Goal: Information Seeking & Learning: Learn about a topic

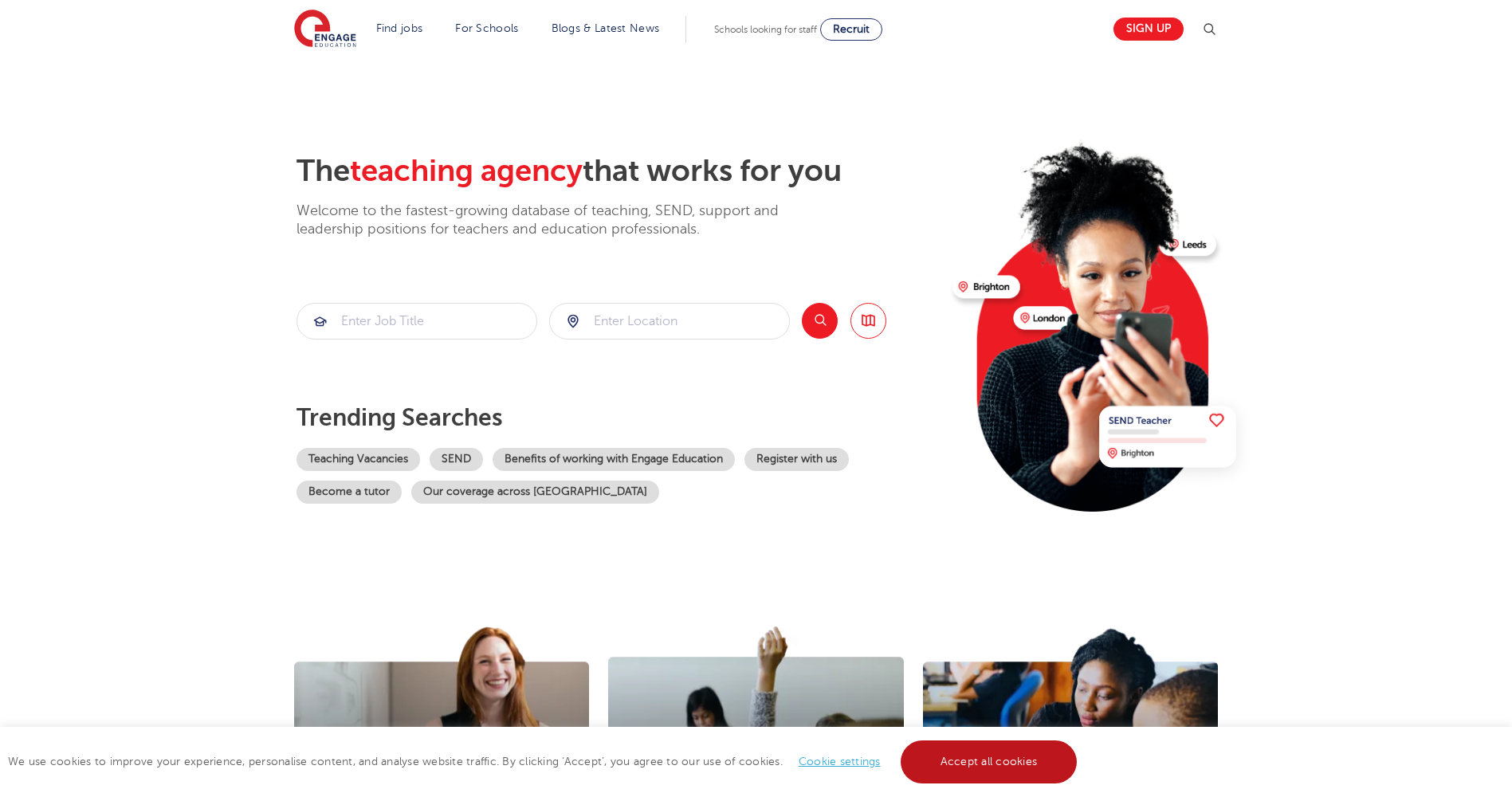
click at [1049, 762] on link "Accept all cookies" at bounding box center [989, 762] width 177 height 43
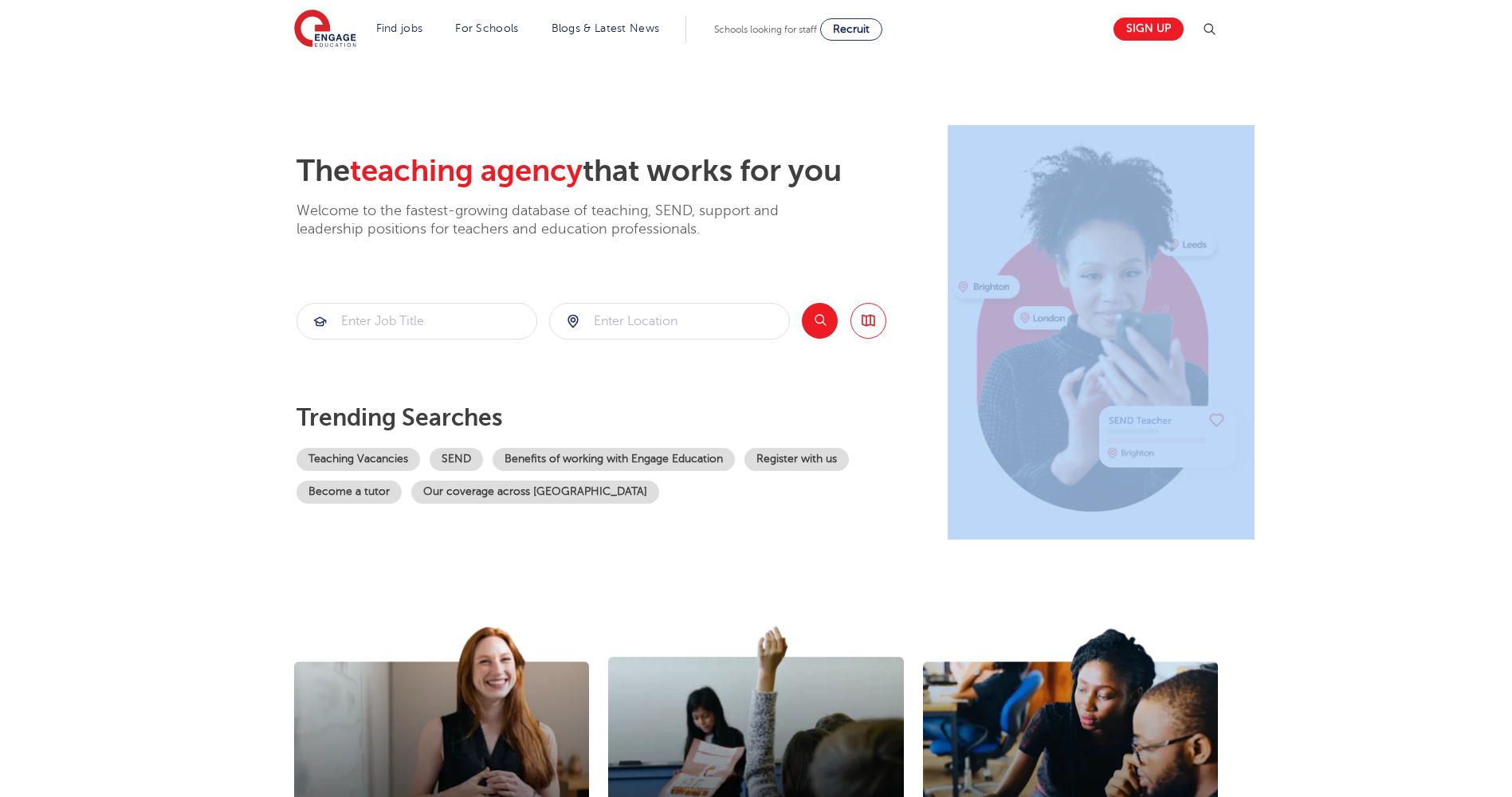
drag, startPoint x: 1509, startPoint y: 112, endPoint x: 1487, endPoint y: 180, distance: 71.5
click at [1487, 180] on section "The teaching agency that works for you Welcome to the fastest-growing database …" at bounding box center [756, 320] width 1512 height 526
drag, startPoint x: 1487, startPoint y: 180, endPoint x: 1489, endPoint y: 74, distance: 106.0
click at [1489, 74] on section "The teaching agency that works for you Welcome to the fastest-growing database …" at bounding box center [756, 320] width 1512 height 526
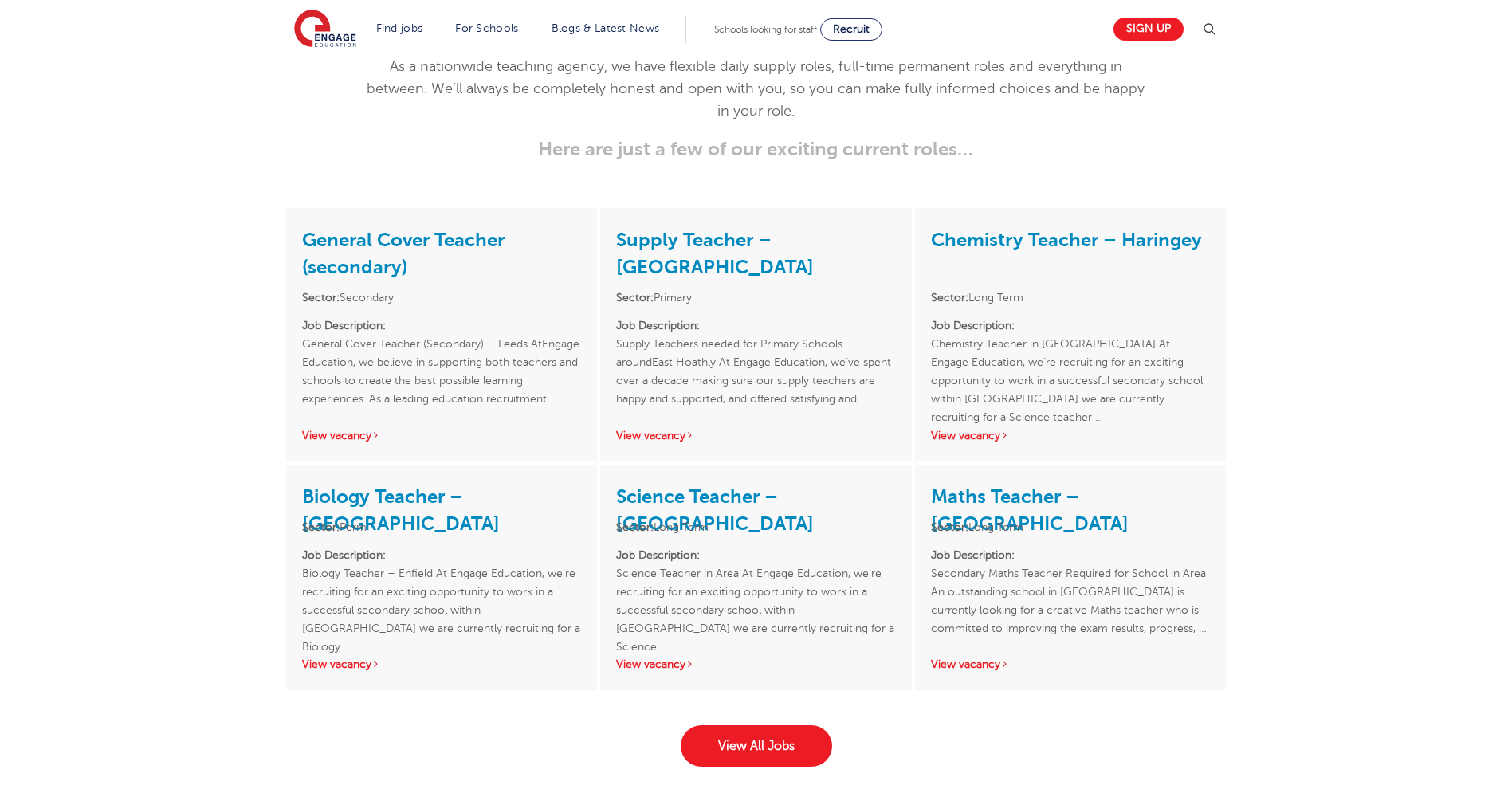
scroll to position [2133, 0]
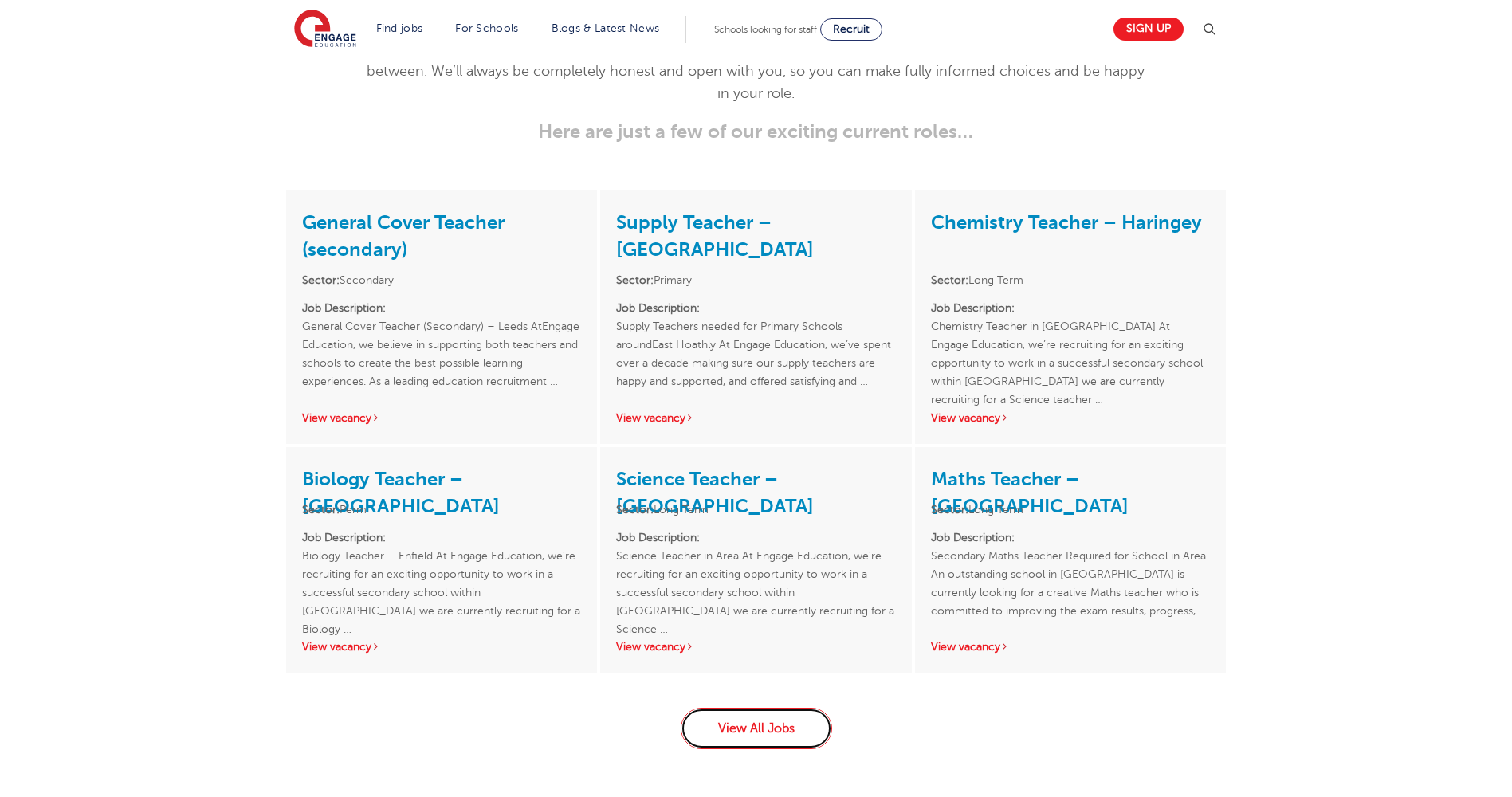
click at [807, 722] on link "View All Jobs" at bounding box center [756, 728] width 151 height 42
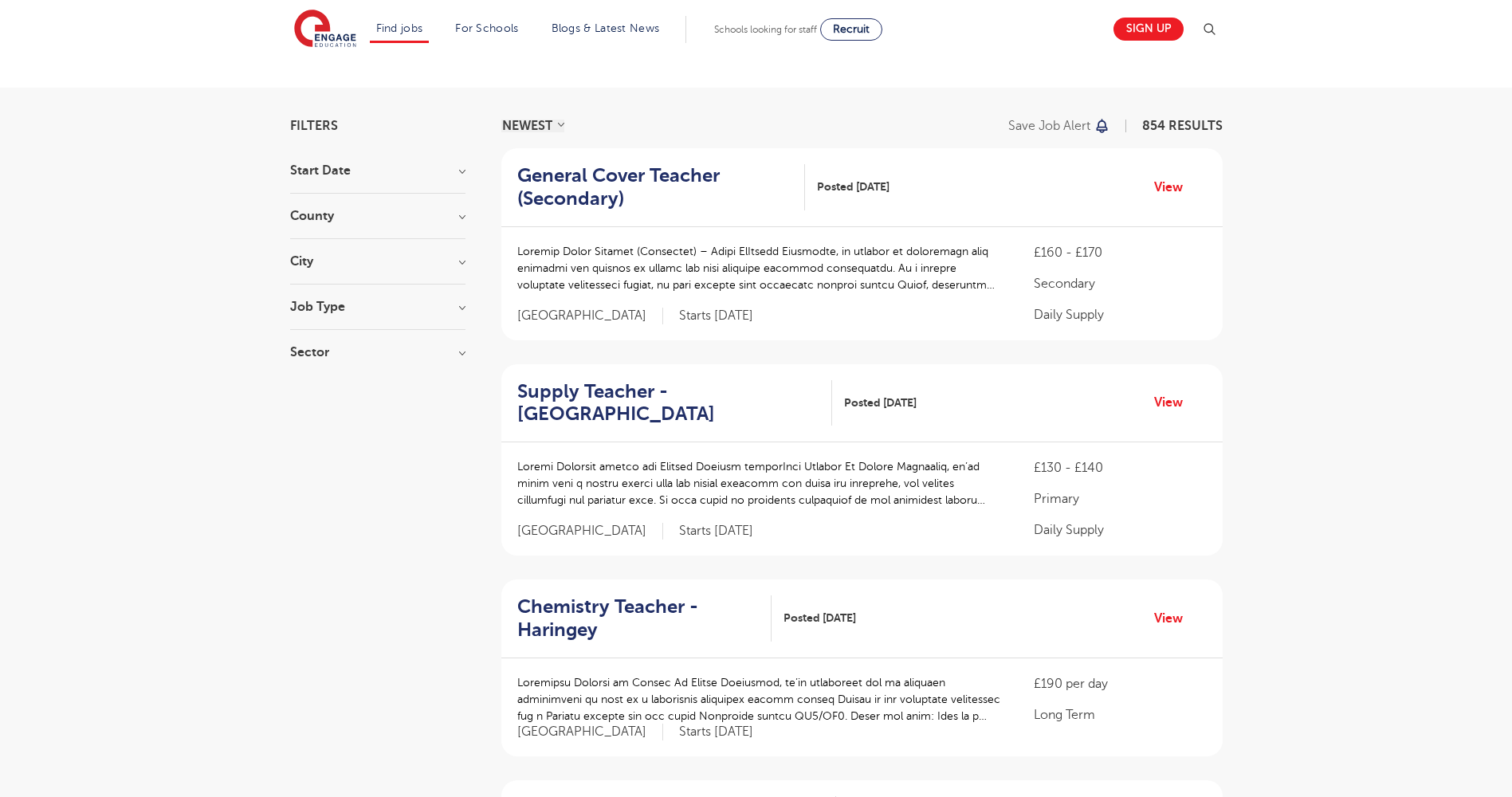
scroll to position [79, 0]
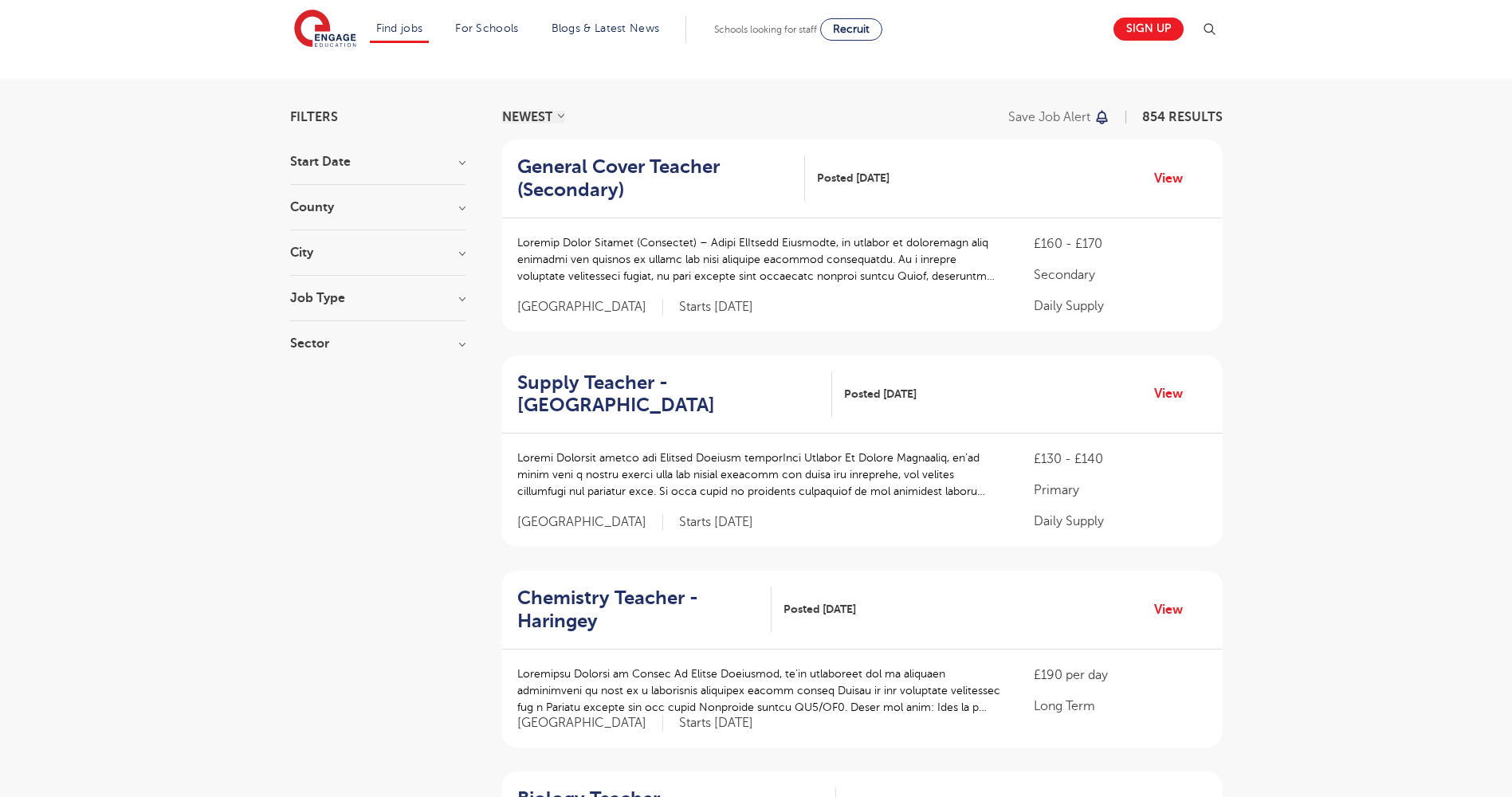
click at [334, 210] on h3 "County" at bounding box center [378, 208] width 175 height 13
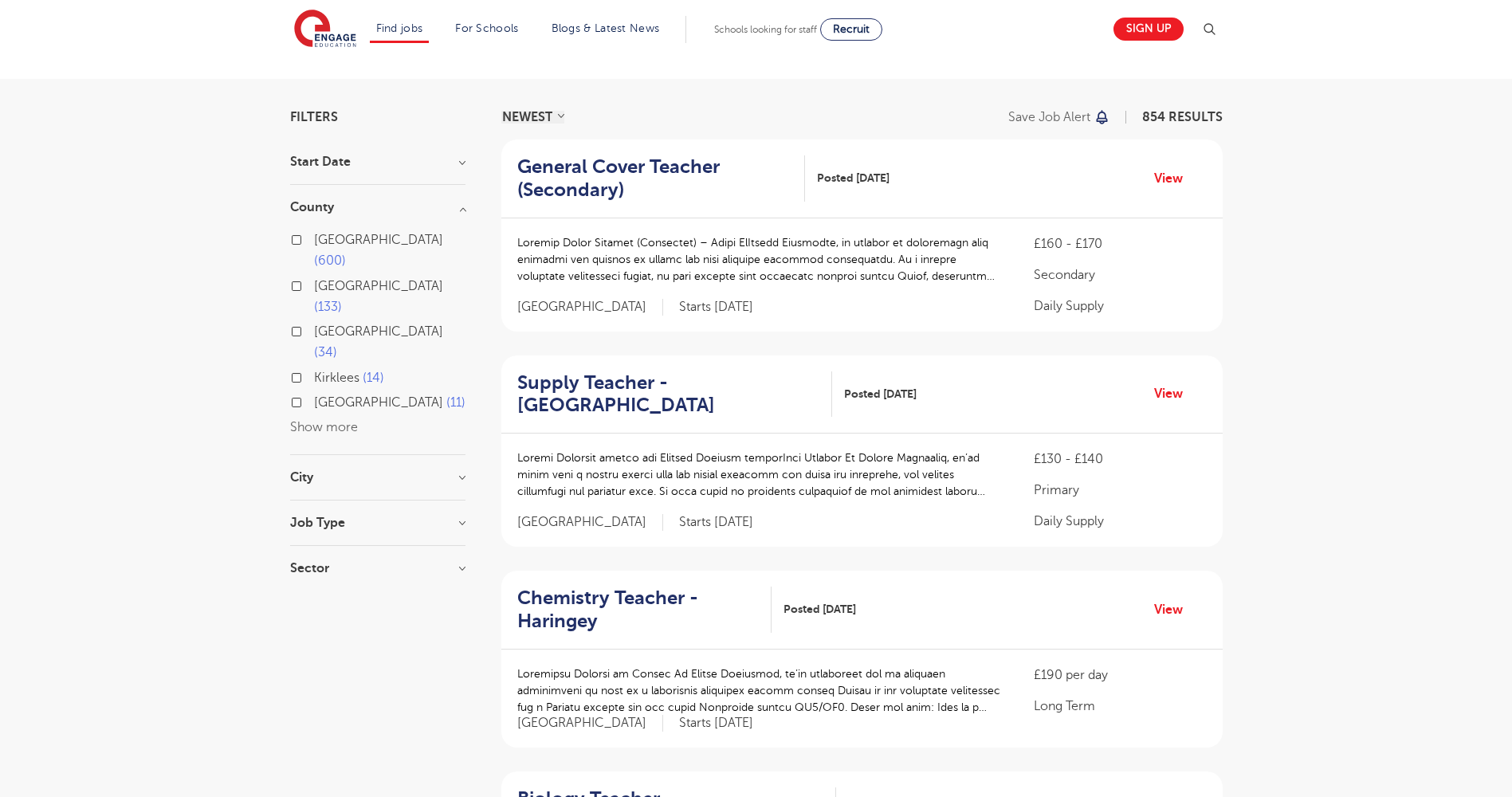
click at [348, 395] on span "East Sussex" at bounding box center [378, 402] width 129 height 14
click at [325, 395] on input "East Sussex 11" at bounding box center [319, 400] width 10 height 10
checkbox input "true"
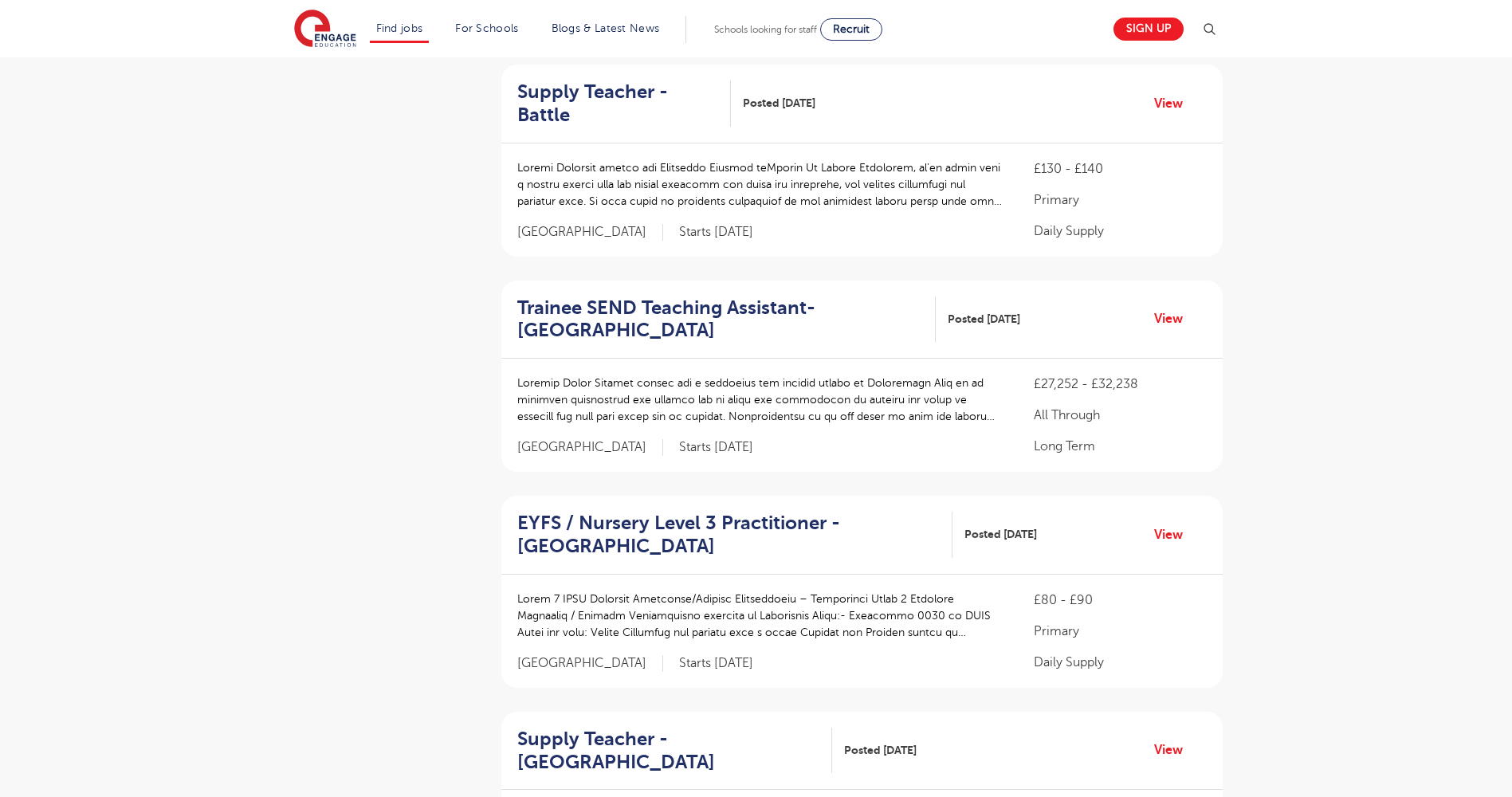
scroll to position [1195, 0]
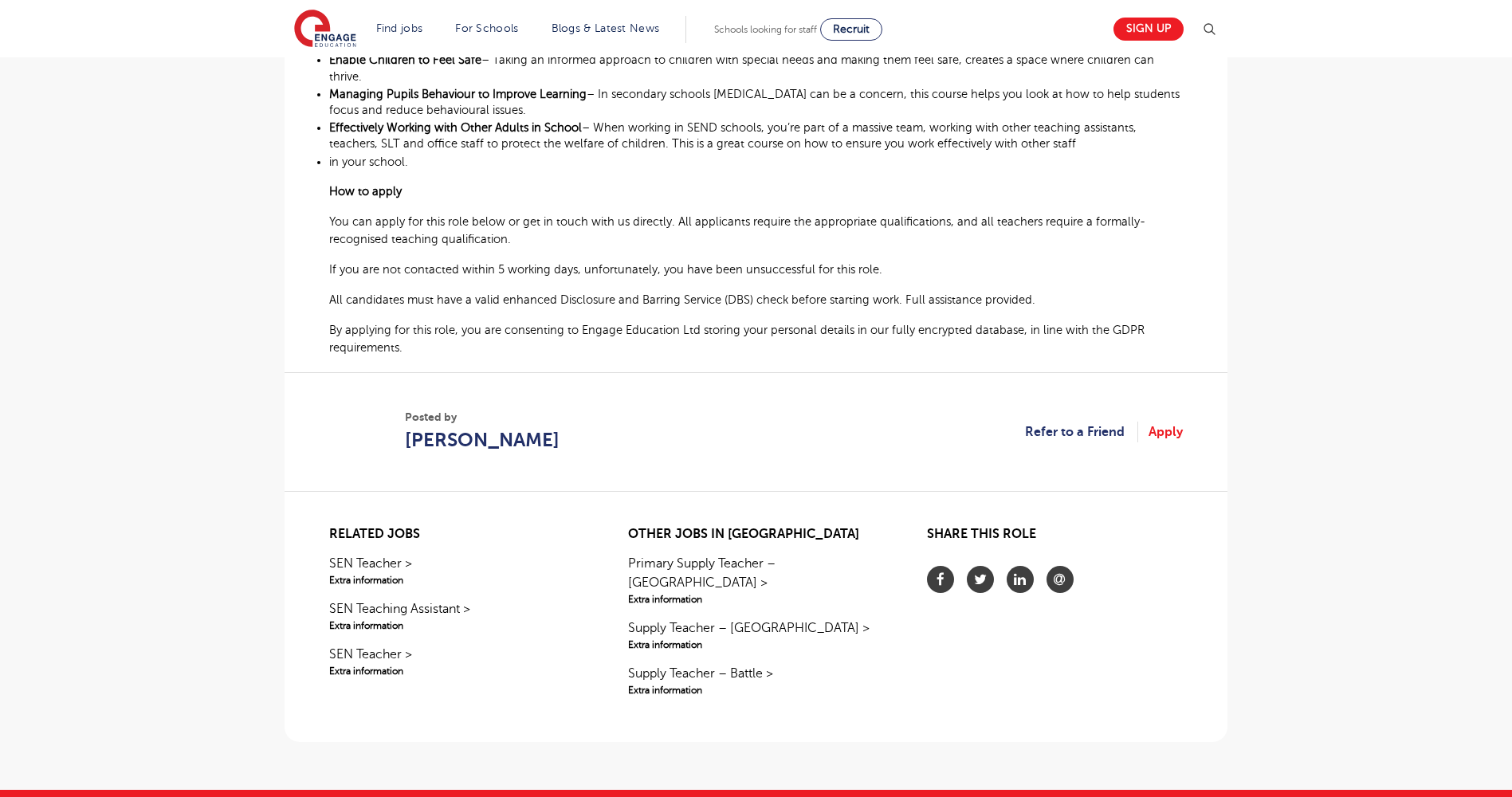
scroll to position [1116, 0]
